Goal: Navigation & Orientation: Find specific page/section

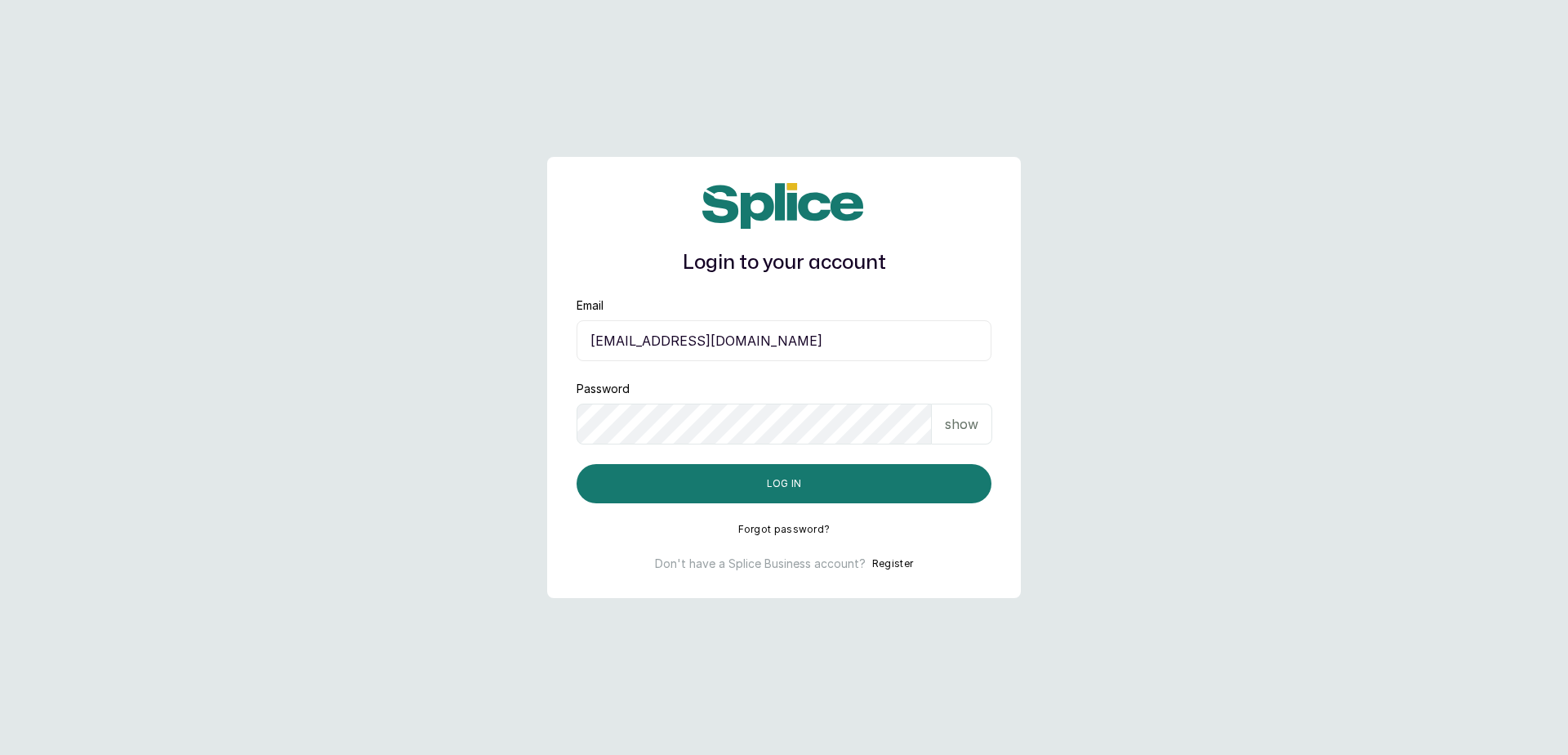
click at [926, 344] on input "sandraamanze012@gmail.com" at bounding box center [784, 341] width 415 height 41
type input "blessap002@gmail.com"
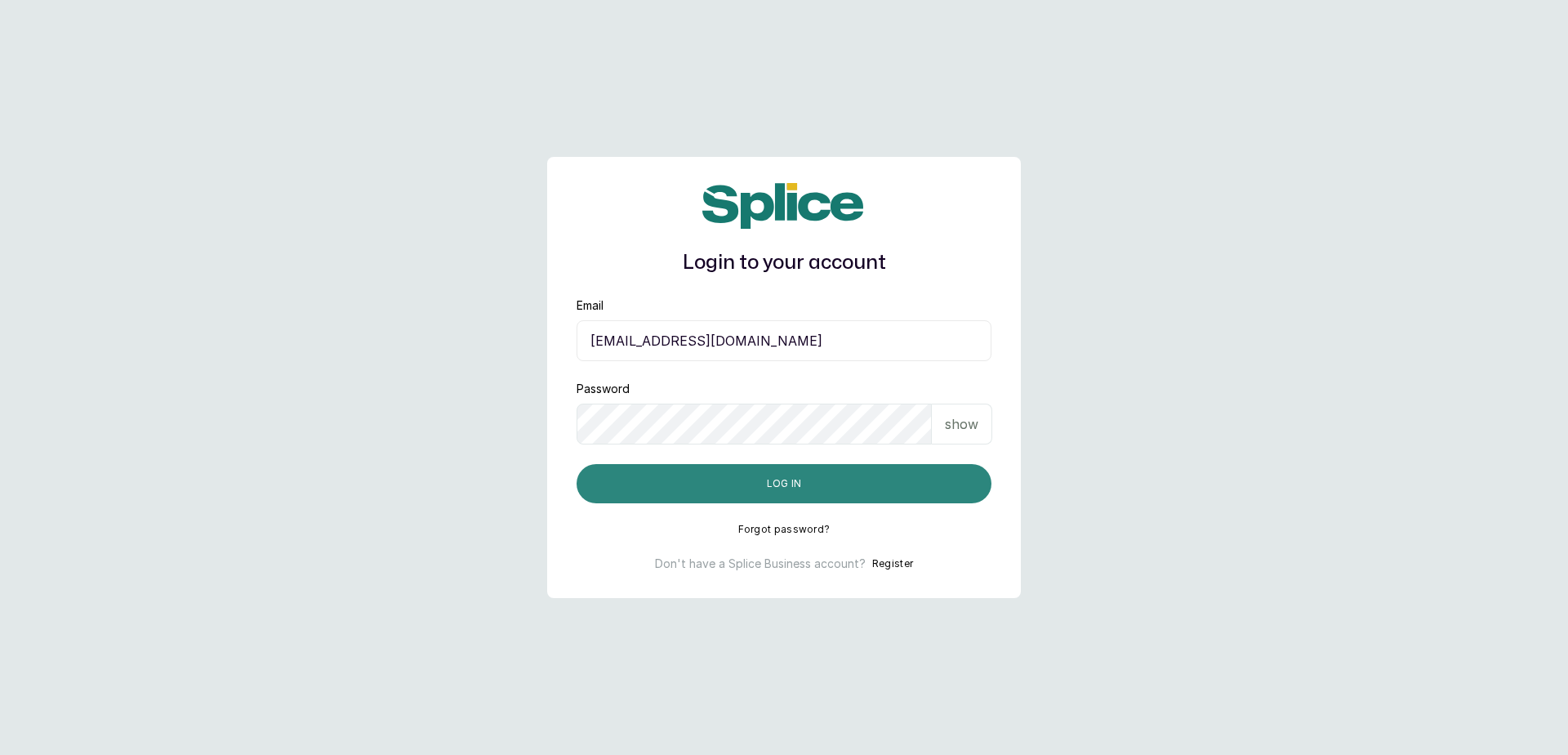
click at [824, 486] on button "Log in" at bounding box center [784, 484] width 415 height 39
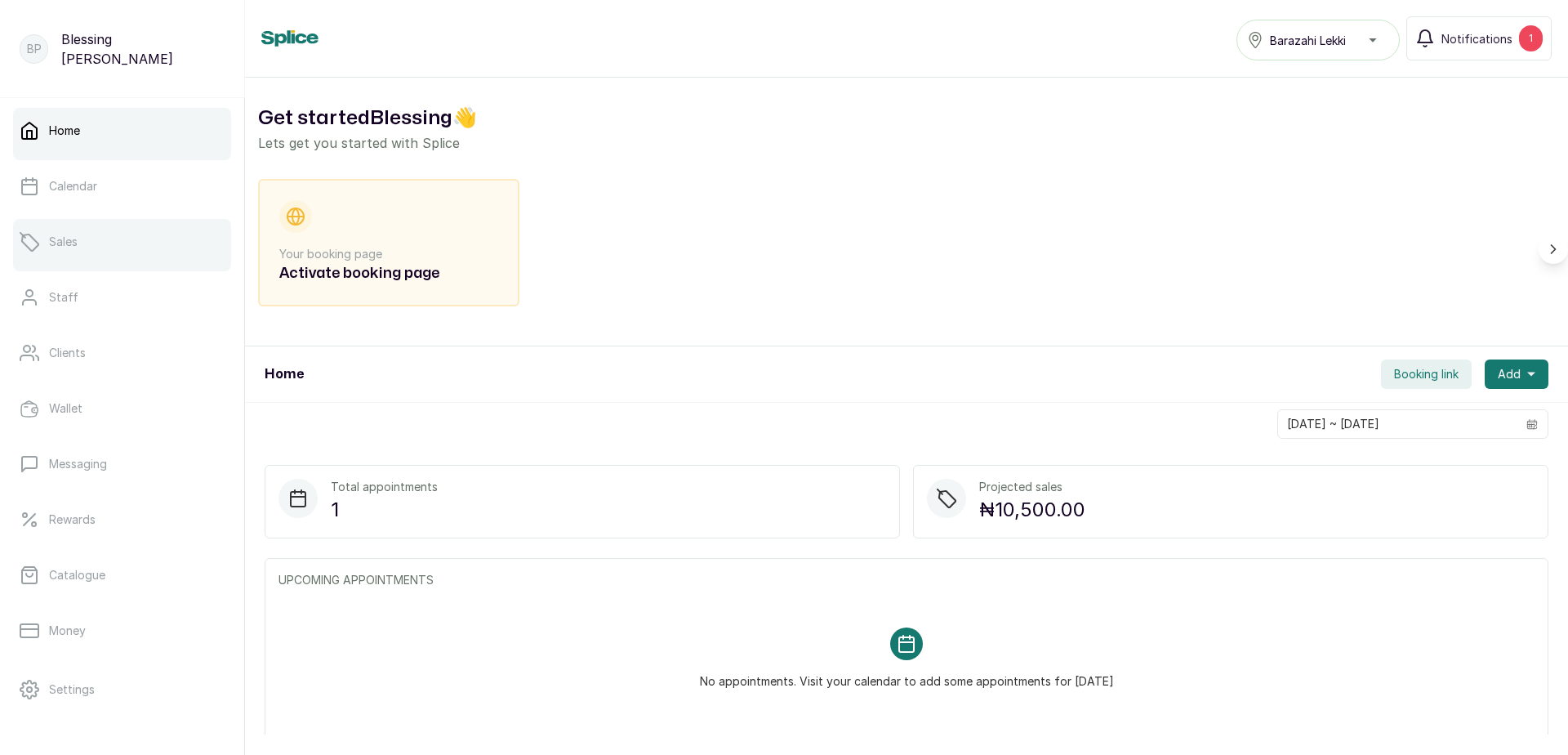
click at [69, 243] on p "Sales" at bounding box center [64, 242] width 29 height 16
